Goal: Transaction & Acquisition: Purchase product/service

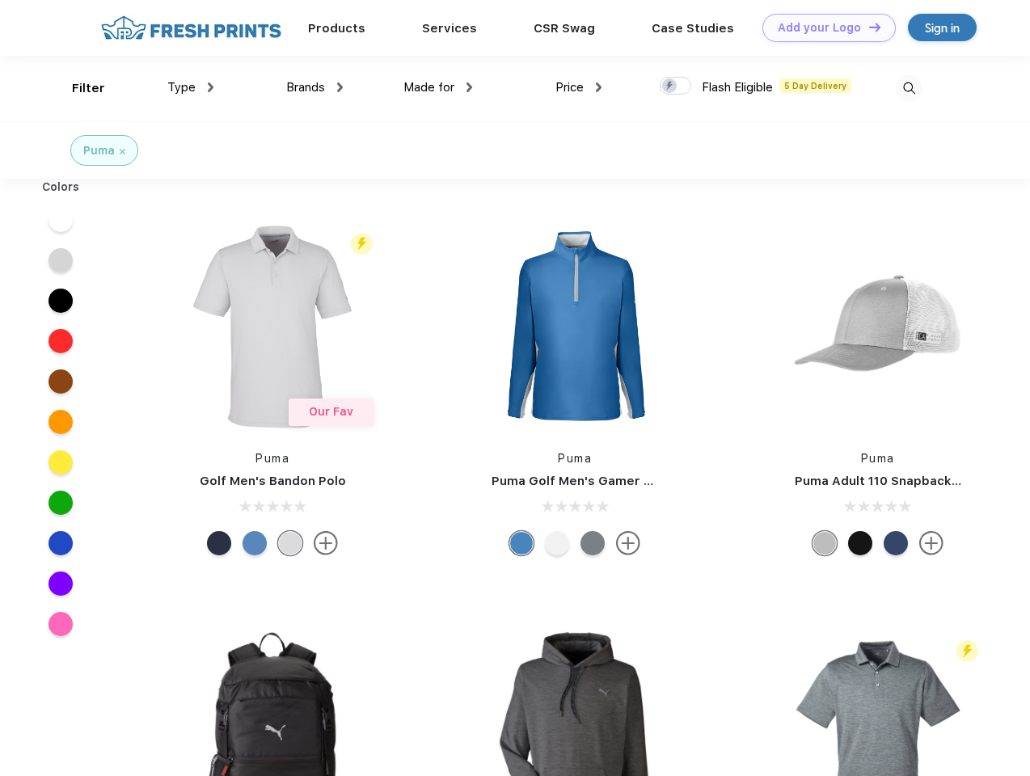
click at [823, 28] on link "Add your Logo Design Tool" at bounding box center [829, 28] width 133 height 28
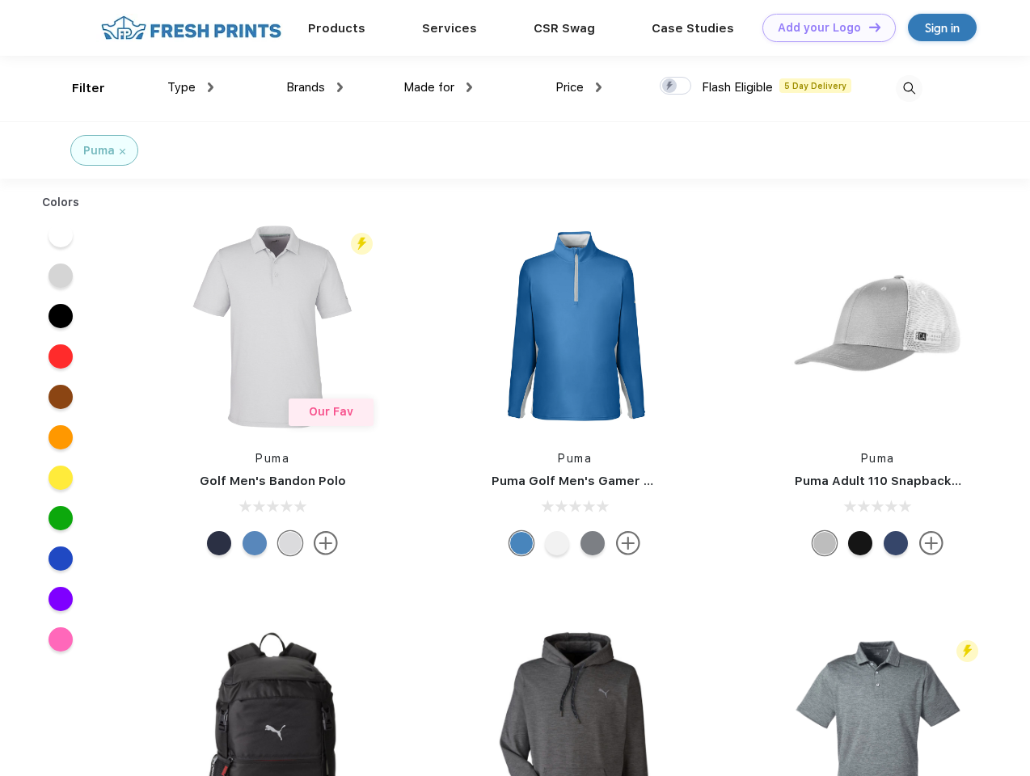
click at [0, 0] on div "Design Tool" at bounding box center [0, 0] width 0 height 0
click at [868, 27] on link "Add your Logo Design Tool" at bounding box center [829, 28] width 133 height 28
click at [78, 88] on div "Filter" at bounding box center [88, 88] width 33 height 19
click at [191, 87] on span "Type" at bounding box center [181, 87] width 28 height 15
click at [315, 87] on span "Brands" at bounding box center [305, 87] width 39 height 15
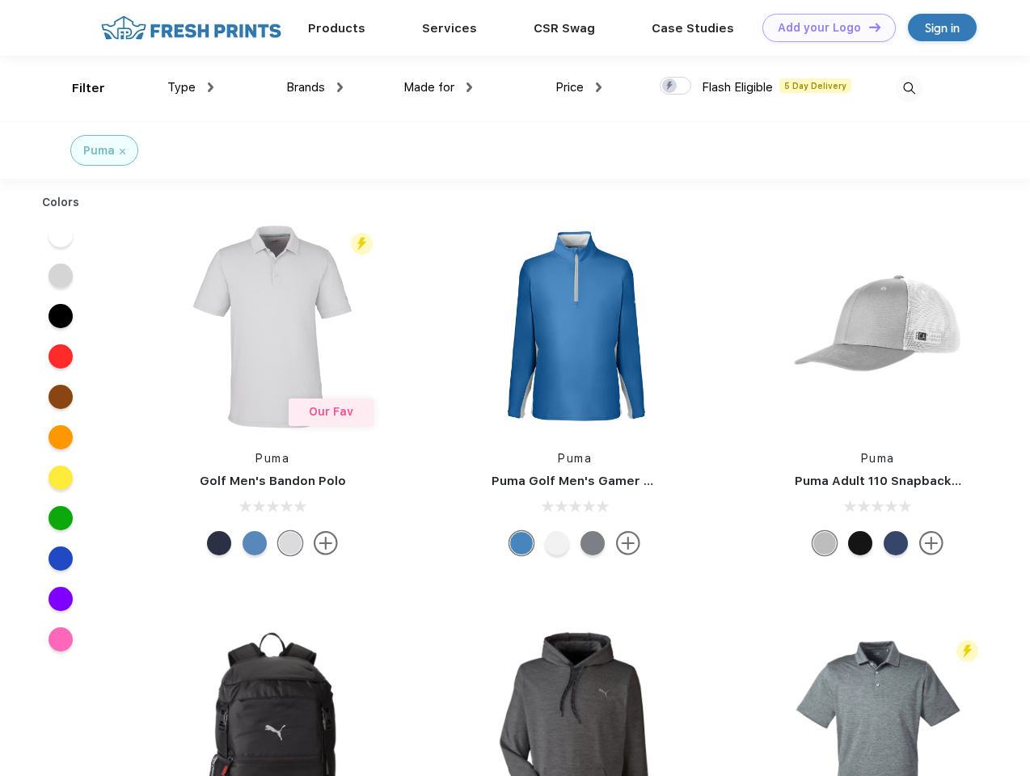
click at [438, 87] on span "Made for" at bounding box center [429, 87] width 51 height 15
click at [579, 87] on span "Price" at bounding box center [570, 87] width 28 height 15
click at [676, 87] on div at bounding box center [676, 86] width 32 height 18
click at [671, 87] on input "checkbox" at bounding box center [665, 81] width 11 height 11
click at [909, 88] on img at bounding box center [909, 88] width 27 height 27
